Goal: Find contact information: Find contact information

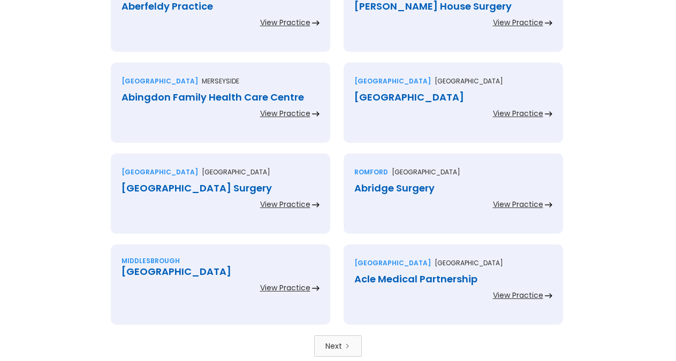
scroll to position [2394, 0]
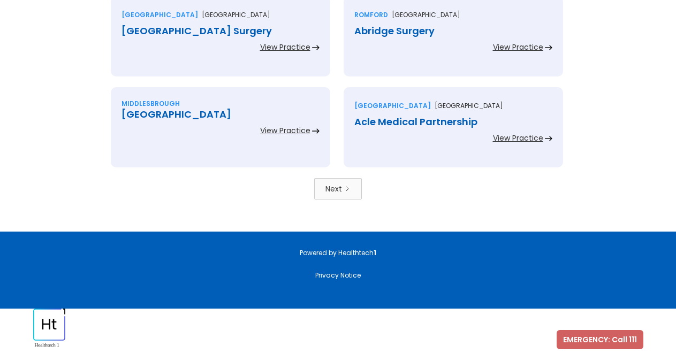
click at [340, 166] on div "Norwich Norfolk Acle Medical Partnership View Practice" at bounding box center [454, 132] width 233 height 91
click at [340, 186] on div "Next" at bounding box center [333, 188] width 17 height 11
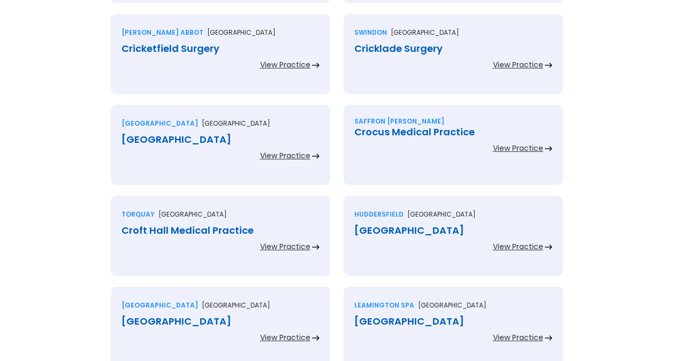
scroll to position [1795, 0]
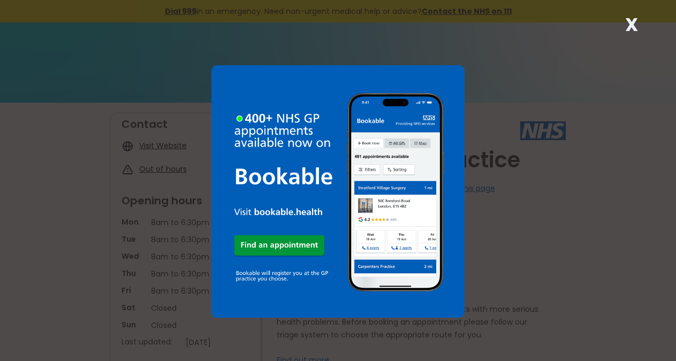
click at [634, 30] on strong "X" at bounding box center [631, 25] width 13 height 26
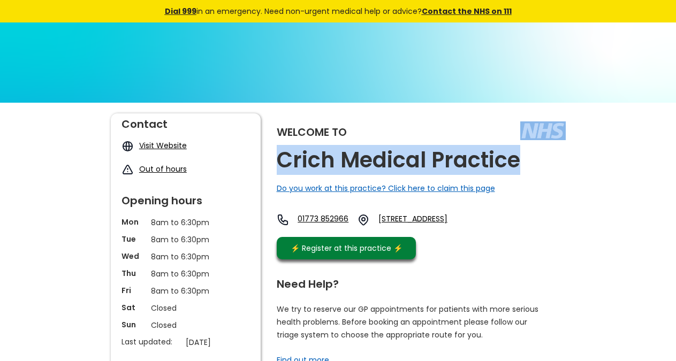
drag, startPoint x: 540, startPoint y: 160, endPoint x: 422, endPoint y: 91, distance: 137.6
click at [519, 173] on div "Welcome to Crich Medical Practice Do you work at this practice? Click here to c…" at bounding box center [421, 188] width 289 height 151
copy div "Crich Medical Practice"
drag, startPoint x: 489, startPoint y: 239, endPoint x: 458, endPoint y: 238, distance: 30.5
click at [458, 232] on div "01773 852966 Oakwell Drive, Crich, Matlock, Derbyshire, De4 5pb, England" at bounding box center [379, 222] width 204 height 18
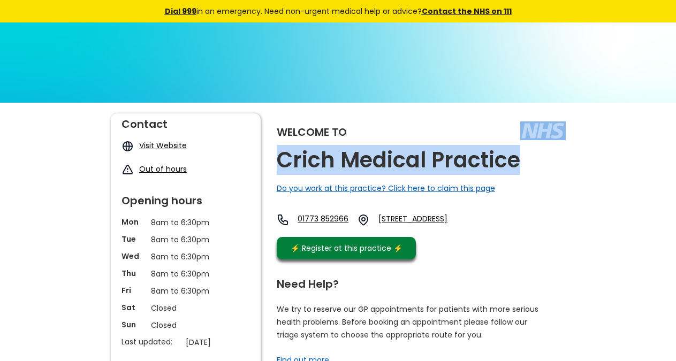
copy link "De4 5pb"
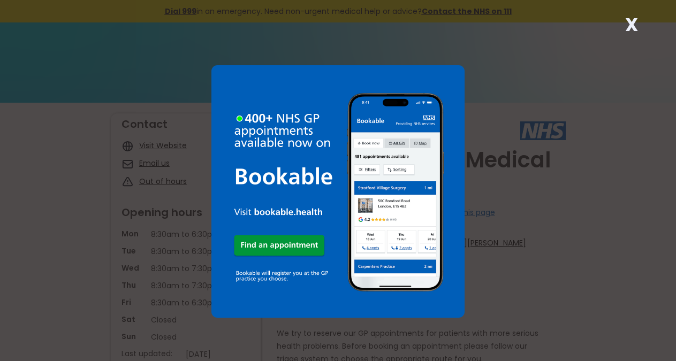
click at [632, 28] on strong "X" at bounding box center [631, 25] width 13 height 26
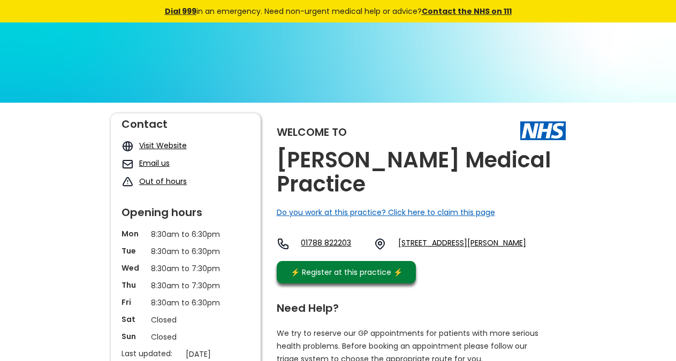
click at [543, 162] on div "Welcome to Crick Medical Practice Do you work at this practice? Click here to c…" at bounding box center [421, 200] width 289 height 175
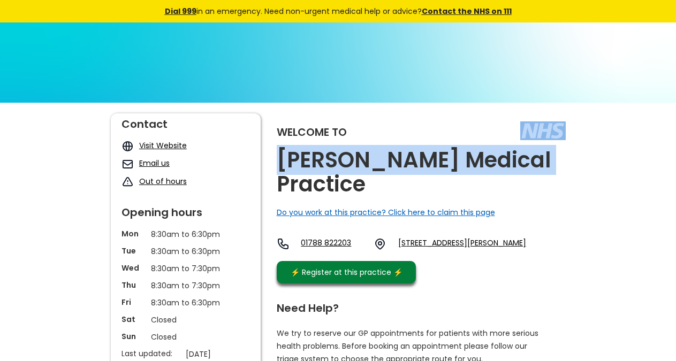
copy div "Crick Medical Practice"
drag, startPoint x: 530, startPoint y: 163, endPoint x: 518, endPoint y: 162, distance: 11.3
click at [518, 162] on div "Welcome to Crick Medical Practice Do you work at this practice? Click here to c…" at bounding box center [421, 200] width 289 height 175
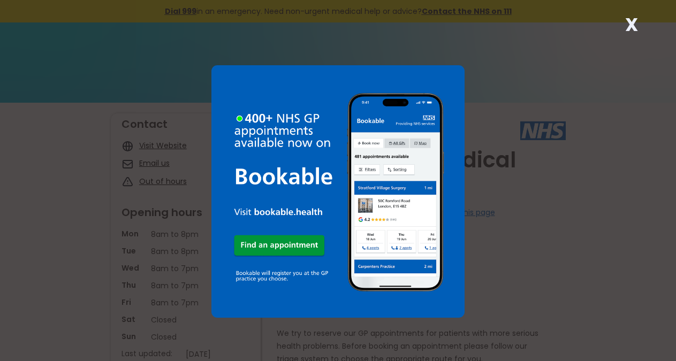
click at [632, 29] on strong "X" at bounding box center [631, 25] width 13 height 26
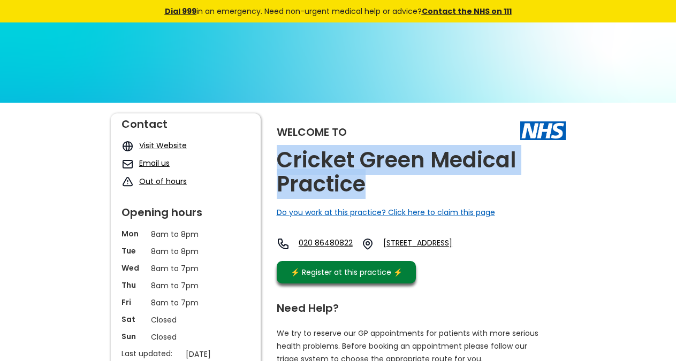
copy h2 "Cricket Green Medical Practice"
drag, startPoint x: 381, startPoint y: 186, endPoint x: 275, endPoint y: 161, distance: 108.2
copy link "Cr4 3da,"
drag, startPoint x: 432, startPoint y: 264, endPoint x: 544, endPoint y: 248, distance: 112.9
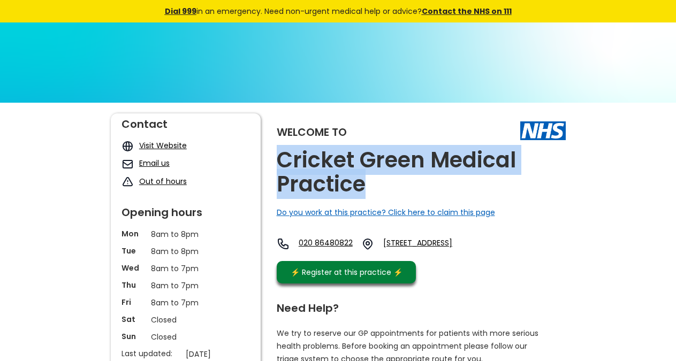
click at [492, 248] on div "020 86480822 [STREET_ADDRESS]" at bounding box center [384, 247] width 215 height 18
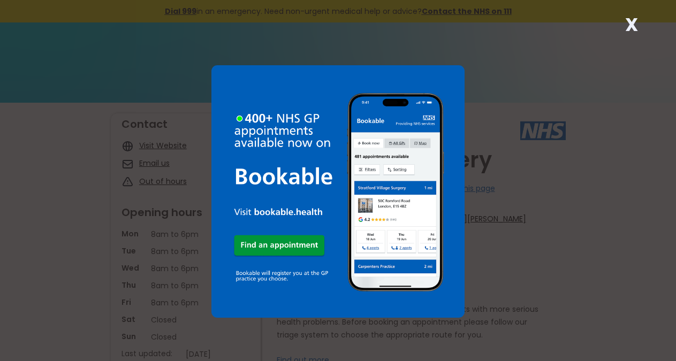
click at [622, 29] on div "X" at bounding box center [631, 28] width 21 height 21
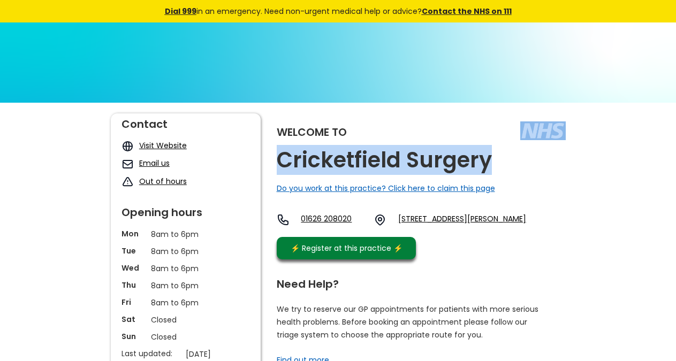
copy div "Cricketfield Surgery"
drag, startPoint x: 510, startPoint y: 159, endPoint x: 486, endPoint y: 167, distance: 24.7
click at [486, 167] on div "Welcome to Cricketfield Surgery Do you work at this practice? Click here to cla…" at bounding box center [421, 188] width 289 height 151
copy div "Cricketfield Surgery"
drag, startPoint x: 443, startPoint y: 240, endPoint x: 415, endPoint y: 235, distance: 28.2
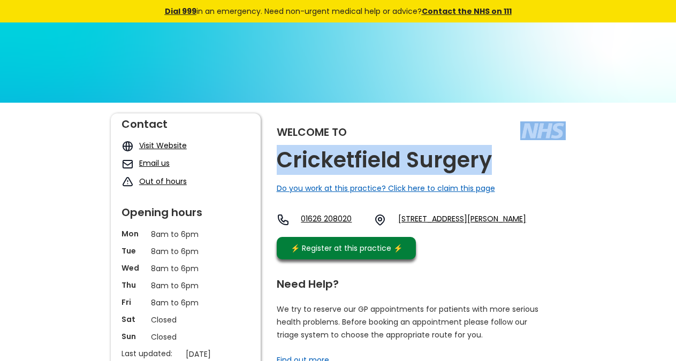
click at [415, 232] on div "01626 208020 Cricketfield Road, Newton Abbot, Devon, Tq12 2as, England" at bounding box center [401, 222] width 249 height 18
copy link "Tq12 2as"
drag, startPoint x: 445, startPoint y: 238, endPoint x: 413, endPoint y: 232, distance: 32.7
click at [413, 232] on div "01626 208020 Cricketfield Road, Newton Abbot, Devon, Tq12 2as, England" at bounding box center [401, 222] width 249 height 18
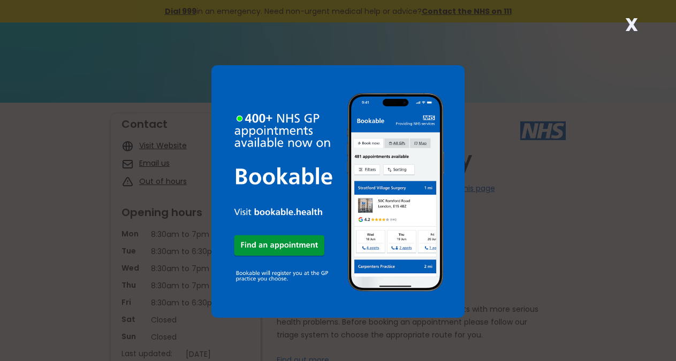
click at [629, 27] on strong "X" at bounding box center [631, 25] width 13 height 26
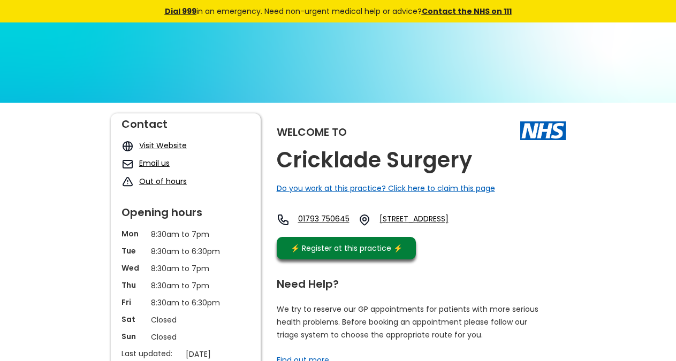
click at [500, 176] on div "Welcome to Cricklade Surgery Do you work at this practice? Click here to claim …" at bounding box center [421, 188] width 289 height 151
click at [484, 163] on div "Welcome to Cricklade Surgery Do you work at this practice? Click here to claim …" at bounding box center [421, 188] width 289 height 151
click at [484, 162] on div "Welcome to Cricklade Surgery Do you work at this practice? Click here to claim …" at bounding box center [421, 188] width 289 height 151
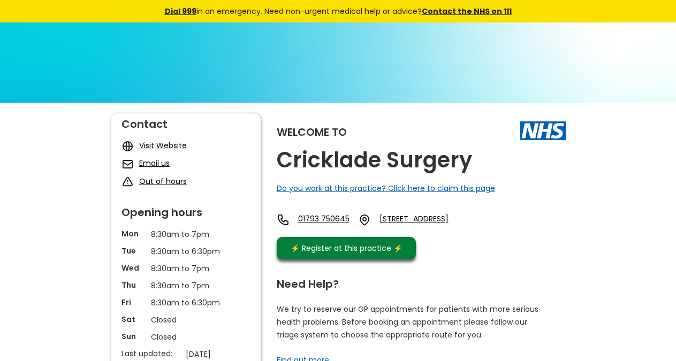
click at [484, 162] on div "Welcome to Cricklade Surgery Do you work at this practice? Click here to claim …" at bounding box center [421, 188] width 289 height 151
click at [456, 162] on h2 "Cricklade Surgery" at bounding box center [374, 160] width 195 height 24
click at [397, 156] on h2 "Cricklade Surgery" at bounding box center [374, 160] width 195 height 24
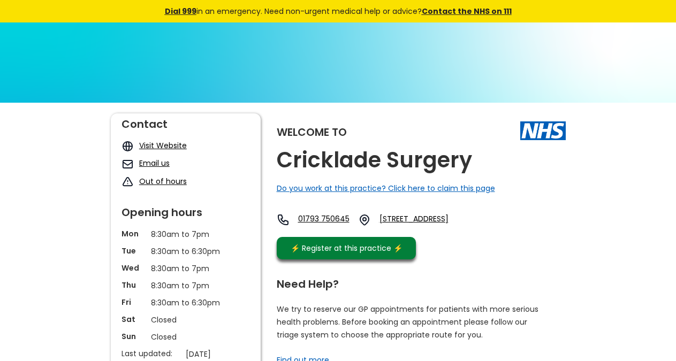
click at [397, 156] on h2 "Cricklade Surgery" at bounding box center [374, 160] width 195 height 24
copy link "Sn6 6ae,"
drag, startPoint x: 484, startPoint y: 236, endPoint x: 448, endPoint y: 235, distance: 36.4
click at [448, 232] on div "01793 750645 [STREET_ADDRESS]" at bounding box center [379, 222] width 205 height 18
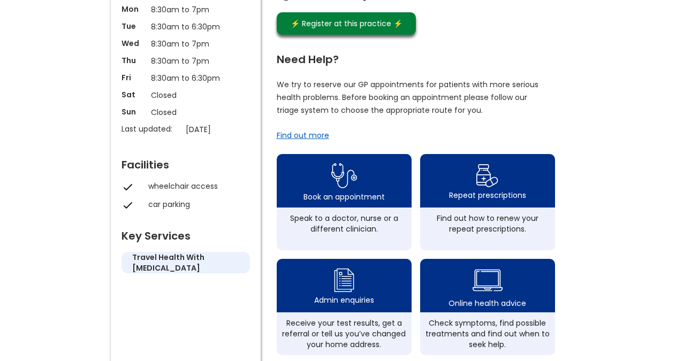
scroll to position [227, 0]
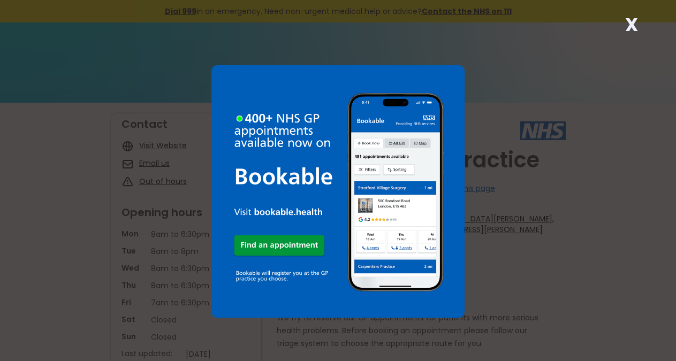
click at [631, 23] on strong "X" at bounding box center [631, 25] width 13 height 26
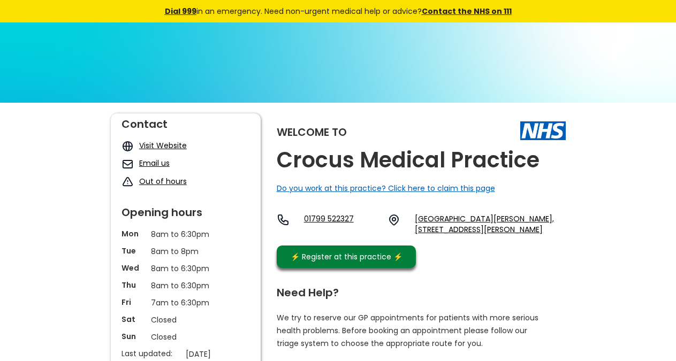
click at [549, 163] on div "Welcome to Crocus Medical Practice Do you work at this practice? Click here to …" at bounding box center [421, 193] width 289 height 160
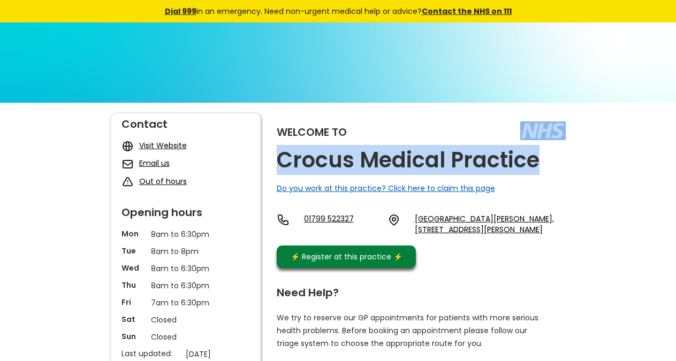
copy div "Crocus Medical Practice"
drag, startPoint x: 545, startPoint y: 163, endPoint x: 537, endPoint y: 158, distance: 9.4
click at [537, 158] on div "Welcome to Crocus Medical Practice Do you work at this practice? Click here to …" at bounding box center [421, 193] width 289 height 160
copy link "Cb11 3hy"
drag, startPoint x: 427, startPoint y: 249, endPoint x: 537, endPoint y: 230, distance: 111.3
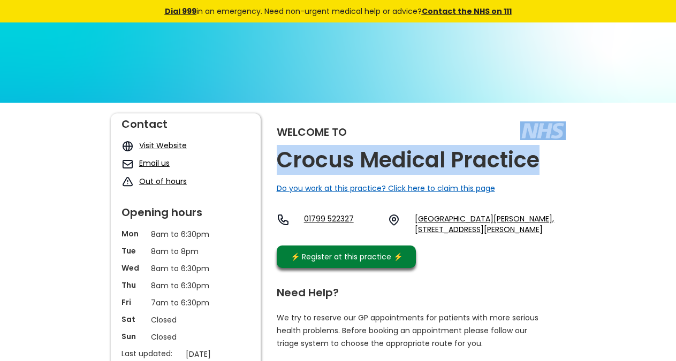
click at [537, 230] on div "01799 522327 [GEOGRAPHIC_DATA][PERSON_NAME], [STREET_ADDRESS][PERSON_NAME]" at bounding box center [421, 226] width 289 height 27
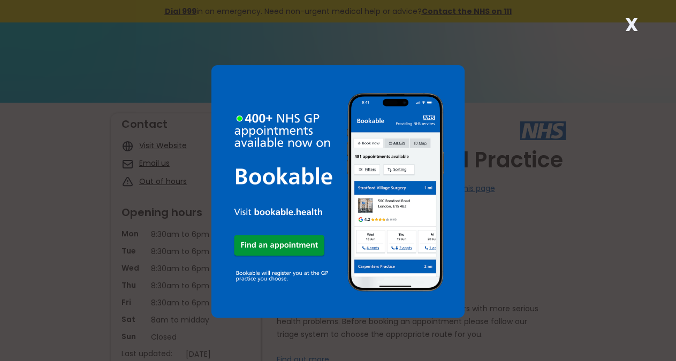
click at [629, 29] on strong "X" at bounding box center [631, 25] width 13 height 26
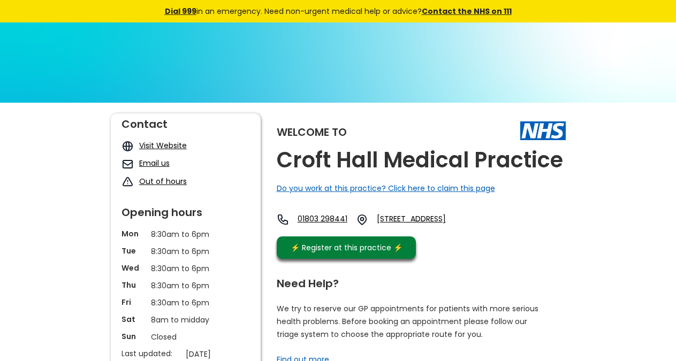
copy img
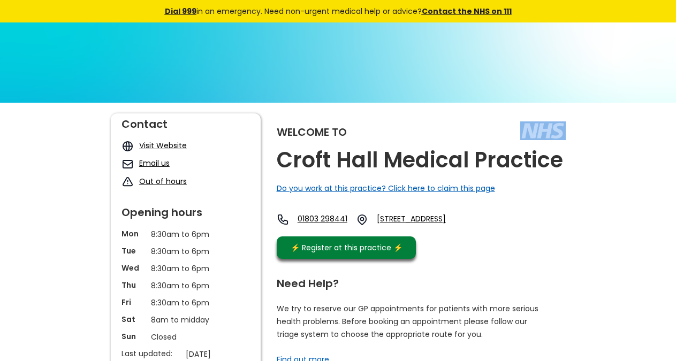
drag, startPoint x: 584, startPoint y: 163, endPoint x: 432, endPoint y: 157, distance: 151.5
copy link "Tq2 5ua, England"
drag, startPoint x: 566, startPoint y: 225, endPoint x: 530, endPoint y: 221, distance: 36.6
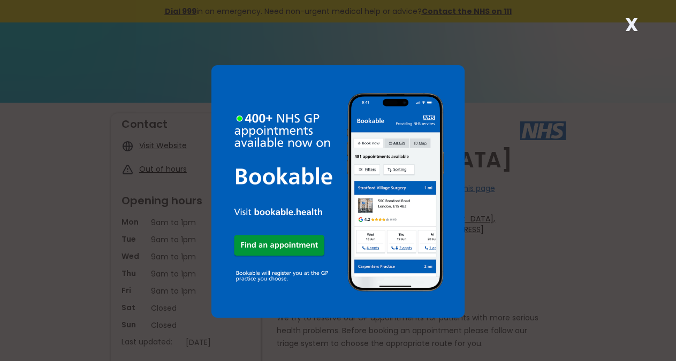
click at [635, 18] on strong "X" at bounding box center [631, 25] width 13 height 26
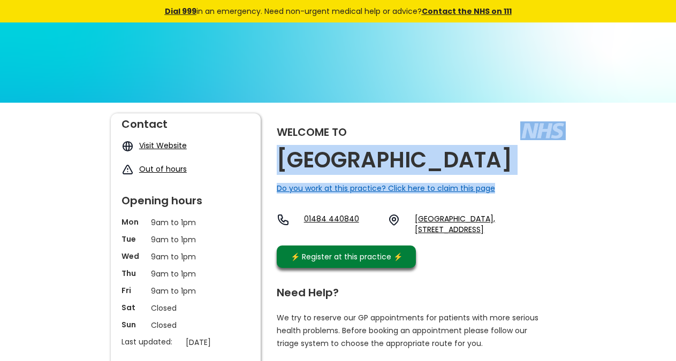
drag, startPoint x: 519, startPoint y: 169, endPoint x: 422, endPoint y: 149, distance: 99.3
click at [351, 138] on div "Welcome to [GEOGRAPHIC_DATA] Do you work at this practice? Click here to claim …" at bounding box center [421, 193] width 289 height 160
click at [410, 154] on h2 "[GEOGRAPHIC_DATA]" at bounding box center [394, 160] width 235 height 24
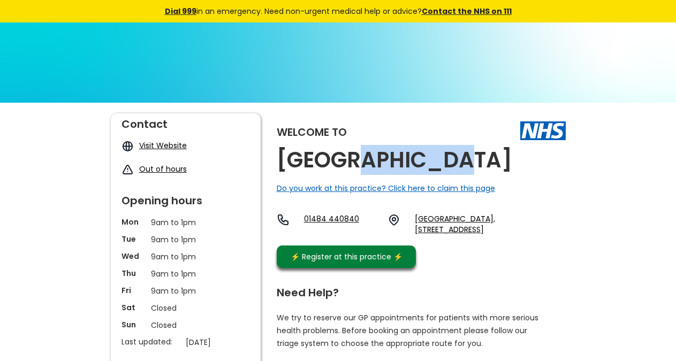
click at [410, 154] on h2 "[GEOGRAPHIC_DATA]" at bounding box center [394, 160] width 235 height 24
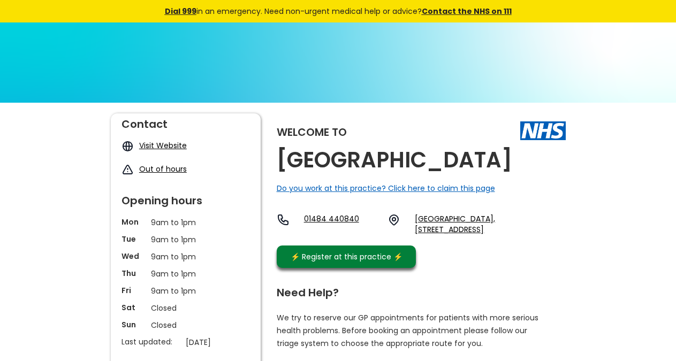
click at [410, 154] on h2 "[GEOGRAPHIC_DATA]" at bounding box center [394, 160] width 235 height 24
drag, startPoint x: 520, startPoint y: 249, endPoint x: 548, endPoint y: 244, distance: 28.8
click at [548, 240] on div "01484 440840 [GEOGRAPHIC_DATA], [STREET_ADDRESS]" at bounding box center [421, 226] width 289 height 27
copy link "[GEOGRAPHIC_DATA], [STREET_ADDRESS],"
drag, startPoint x: 408, startPoint y: 207, endPoint x: 256, endPoint y: 52, distance: 217.1
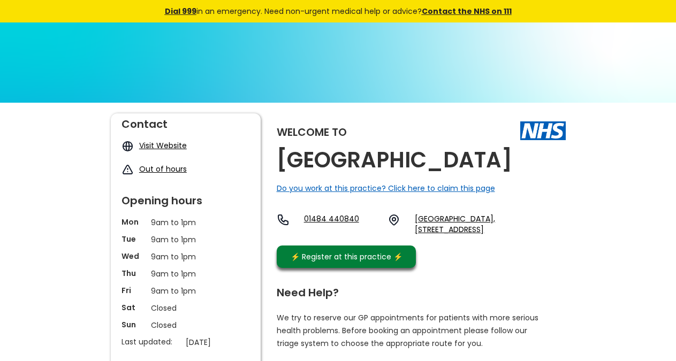
click at [547, 223] on div "Welcome to [GEOGRAPHIC_DATA] Do you work at this practice? Click here to claim …" at bounding box center [421, 193] width 289 height 160
